Goal: Book appointment/travel/reservation

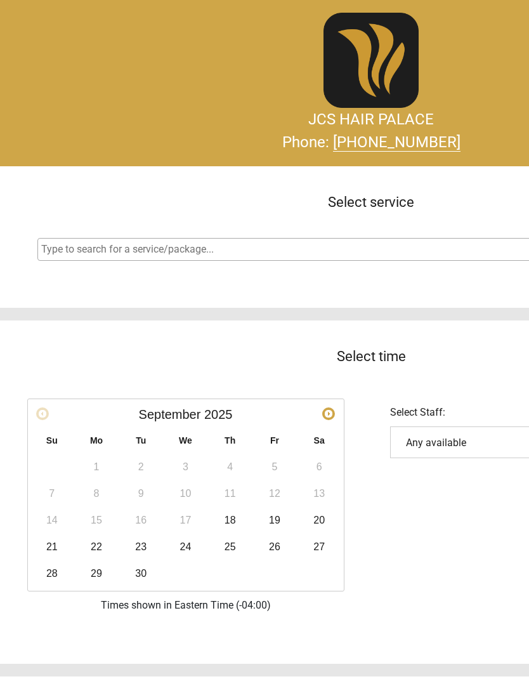
click at [333, 419] on span "Next" at bounding box center [329, 414] width 10 height 10
click at [191, 466] on link "1" at bounding box center [185, 466] width 25 height 25
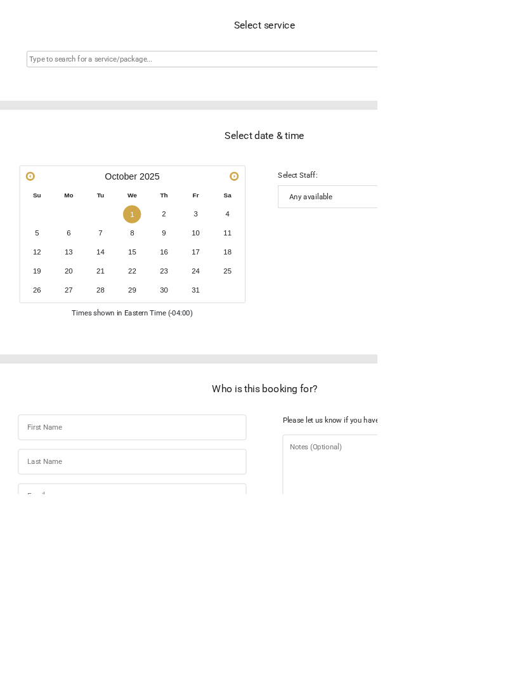
scroll to position [171, 0]
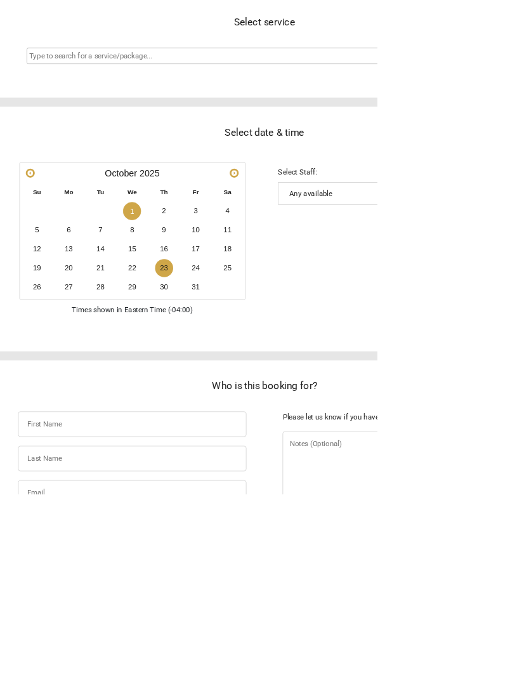
click at [236, 377] on link "23" at bounding box center [230, 375] width 25 height 25
click at [274, 383] on link "24" at bounding box center [274, 375] width 25 height 25
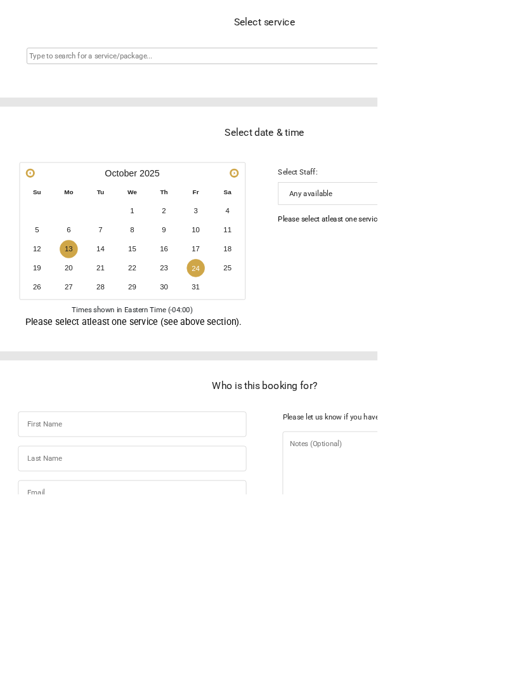
click at [100, 360] on link "13" at bounding box center [96, 349] width 25 height 25
click at [140, 348] on link "14" at bounding box center [140, 349] width 25 height 25
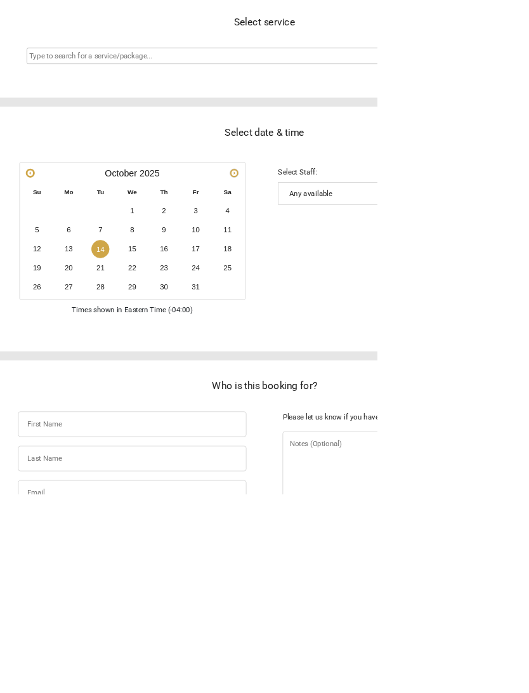
click at [324, 244] on span "Next" at bounding box center [329, 243] width 10 height 10
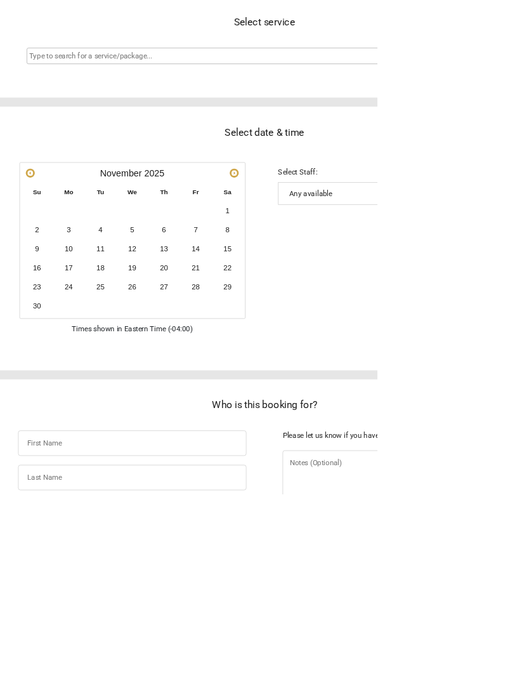
click at [318, 255] on div "Prev Next [DATE]" at bounding box center [186, 243] width 312 height 27
click at [327, 239] on span "Next" at bounding box center [329, 243] width 10 height 10
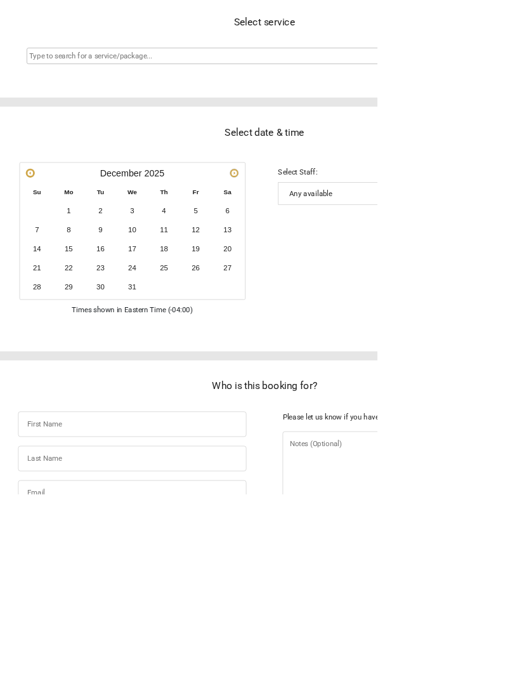
click at [332, 246] on span "Next" at bounding box center [329, 243] width 10 height 10
click at [181, 348] on link "14" at bounding box center [185, 349] width 25 height 25
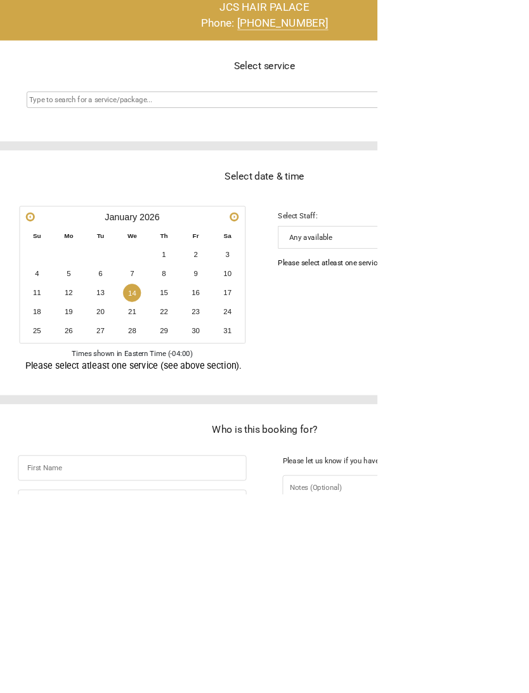
scroll to position [110, 0]
click at [43, 298] on link "Prev" at bounding box center [42, 304] width 13 height 13
click at [41, 303] on span "Prev" at bounding box center [42, 304] width 10 height 10
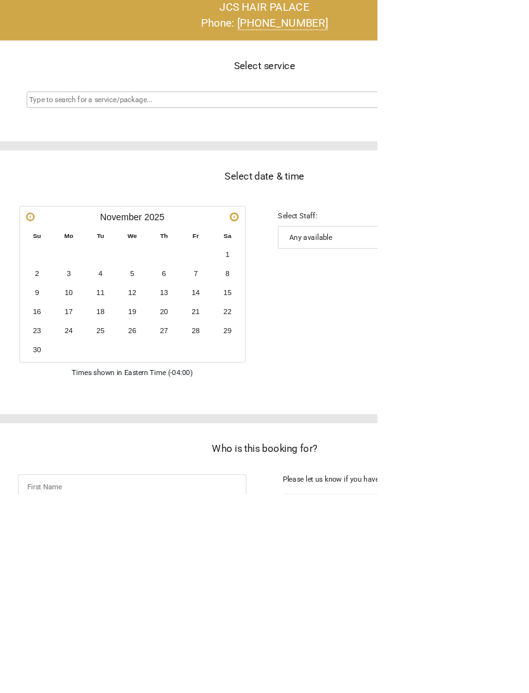
click at [41, 301] on span "Prev" at bounding box center [42, 304] width 10 height 10
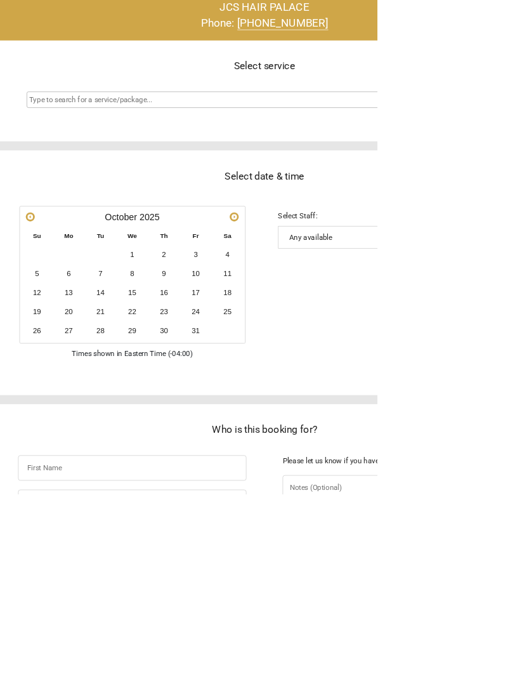
click at [232, 133] on input "search" at bounding box center [373, 139] width 664 height 15
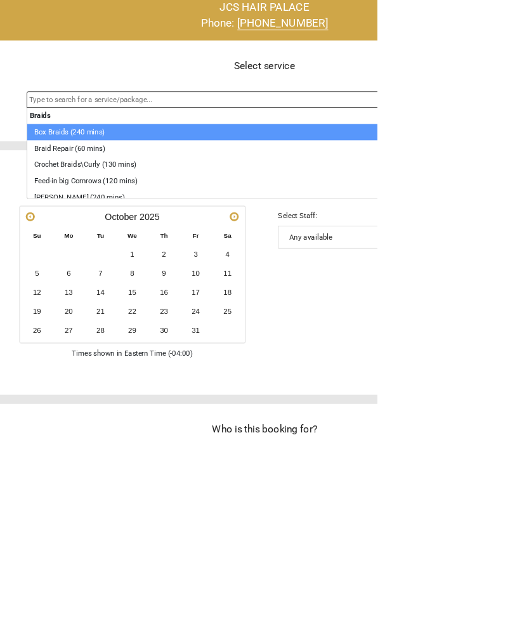
scroll to position [0, 0]
select select "1"
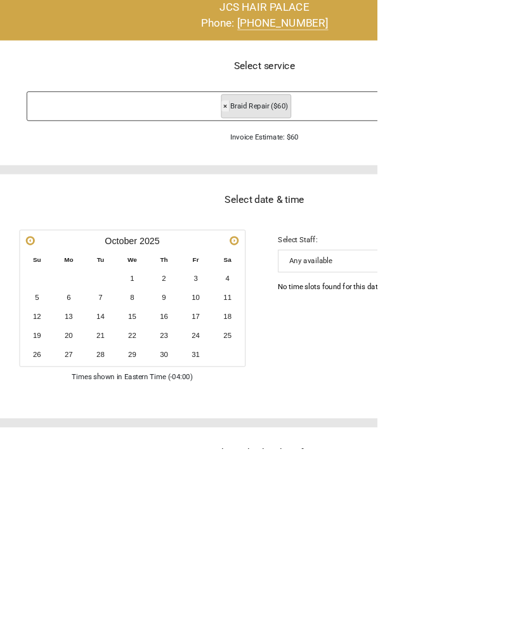
click at [319, 148] on button "×" at bounding box center [316, 148] width 11 height 15
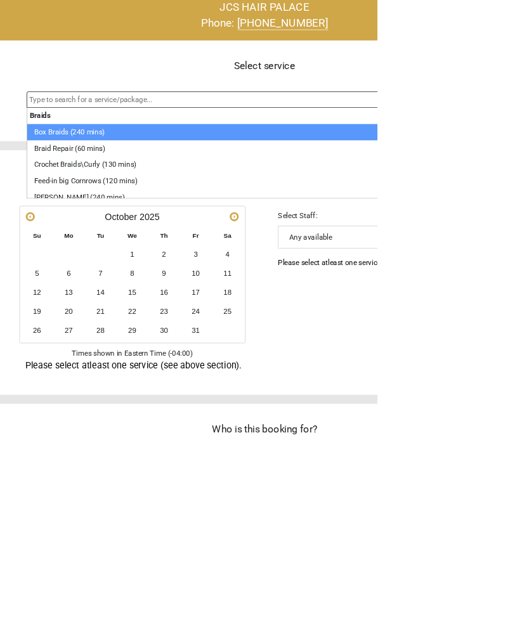
select select "1"
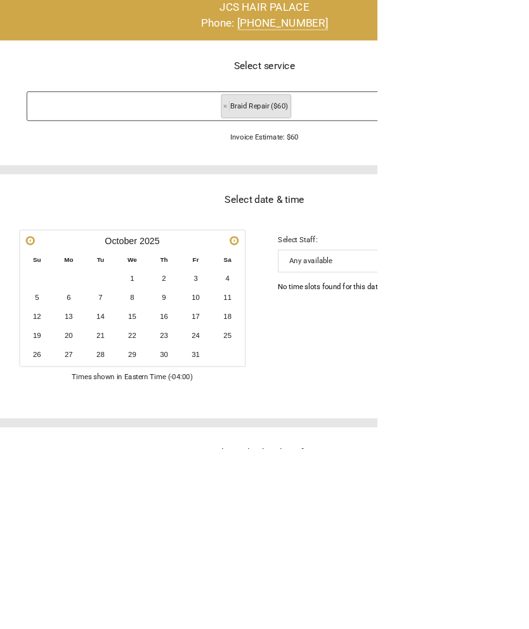
click at [187, 381] on link "1" at bounding box center [185, 390] width 25 height 25
click at [229, 391] on link "2" at bounding box center [230, 390] width 25 height 25
click at [145, 444] on link "14" at bounding box center [140, 443] width 25 height 25
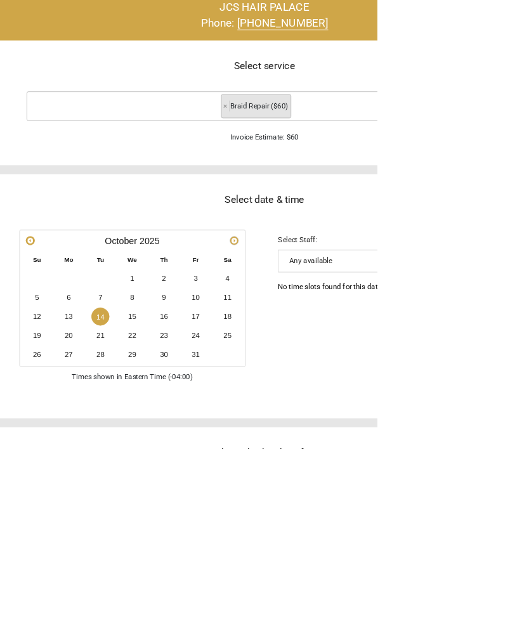
click at [324, 332] on span "Next" at bounding box center [329, 337] width 10 height 10
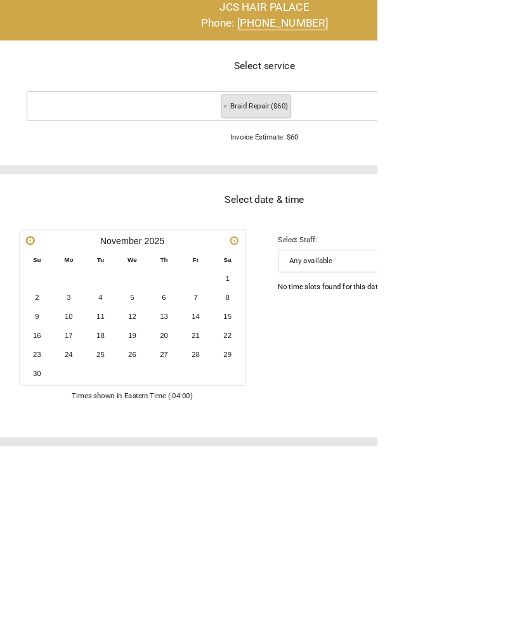
click at [330, 343] on span "Next" at bounding box center [329, 337] width 10 height 10
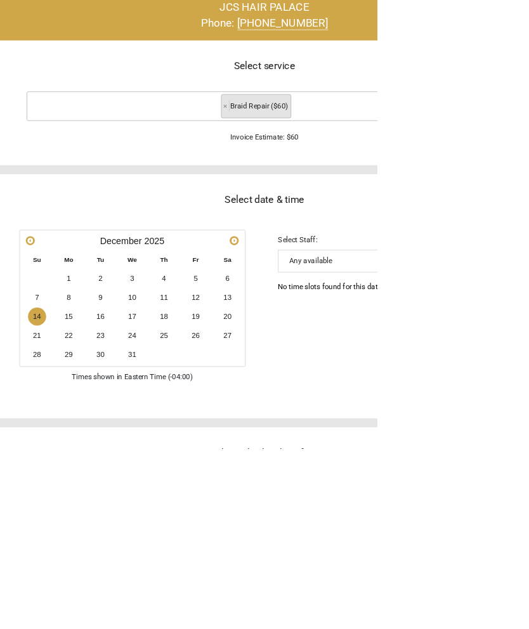
click at [46, 445] on link "14" at bounding box center [51, 443] width 25 height 25
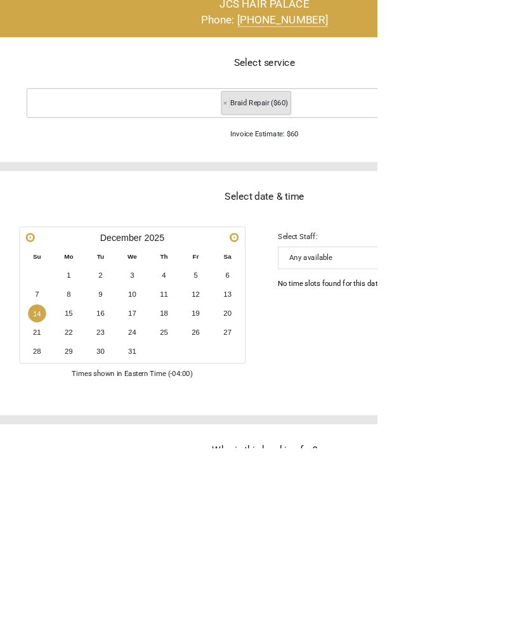
scroll to position [0, 0]
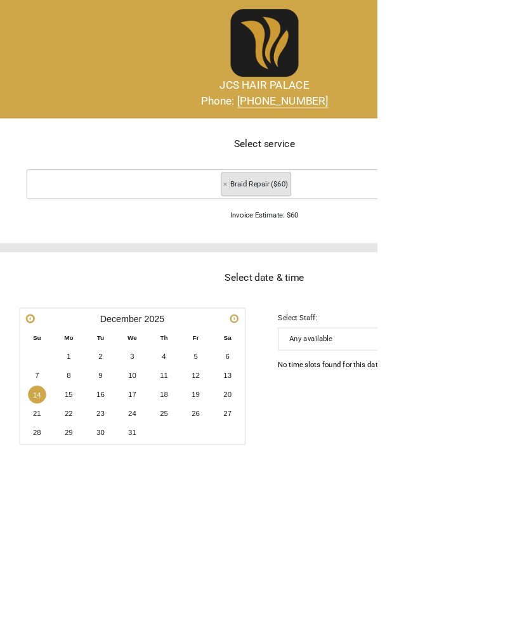
click at [327, 446] on span "Next" at bounding box center [329, 447] width 10 height 10
click at [327, 442] on link "Next" at bounding box center [328, 447] width 13 height 13
click at [319, 252] on button "×" at bounding box center [316, 258] width 11 height 15
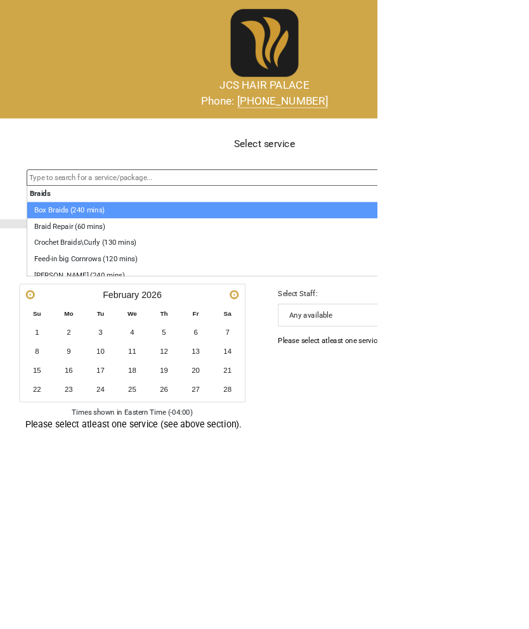
select select "2"
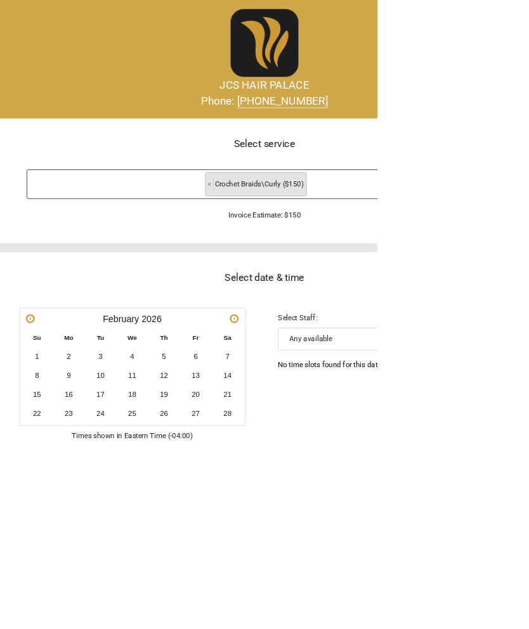
click at [48, 447] on link "Prev" at bounding box center [42, 447] width 13 height 13
click at [46, 447] on span "Prev" at bounding box center [42, 447] width 10 height 10
click at [46, 448] on span "Prev" at bounding box center [42, 447] width 10 height 10
click at [43, 452] on span "Prev" at bounding box center [42, 447] width 10 height 10
click at [195, 499] on link "1" at bounding box center [185, 500] width 25 height 25
